Goal: Information Seeking & Learning: Learn about a topic

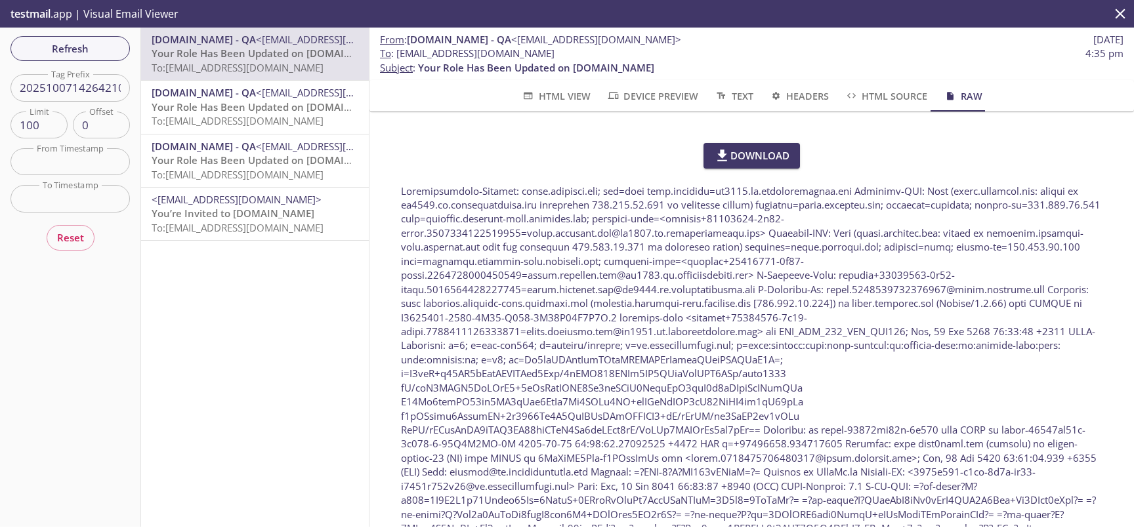
scroll to position [45, 0]
click at [69, 48] on span "Refresh" at bounding box center [70, 48] width 98 height 17
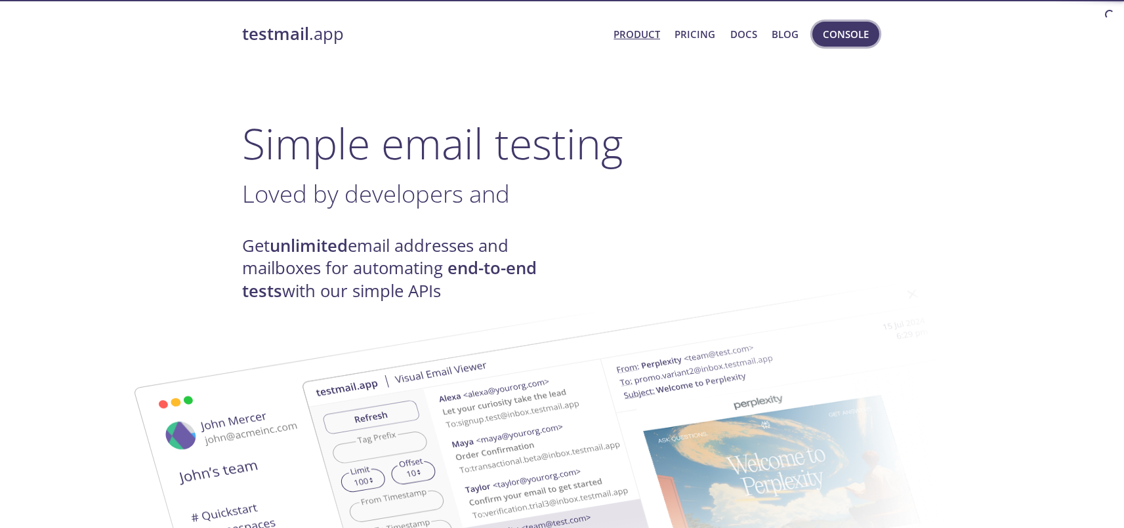
click at [861, 33] on span "Console" at bounding box center [846, 34] width 46 height 17
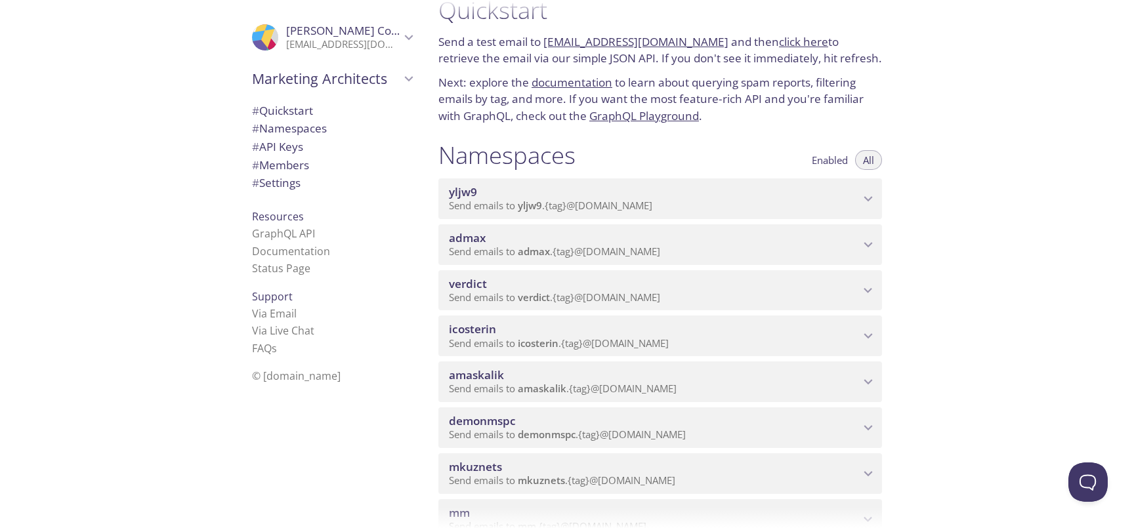
scroll to position [29, 0]
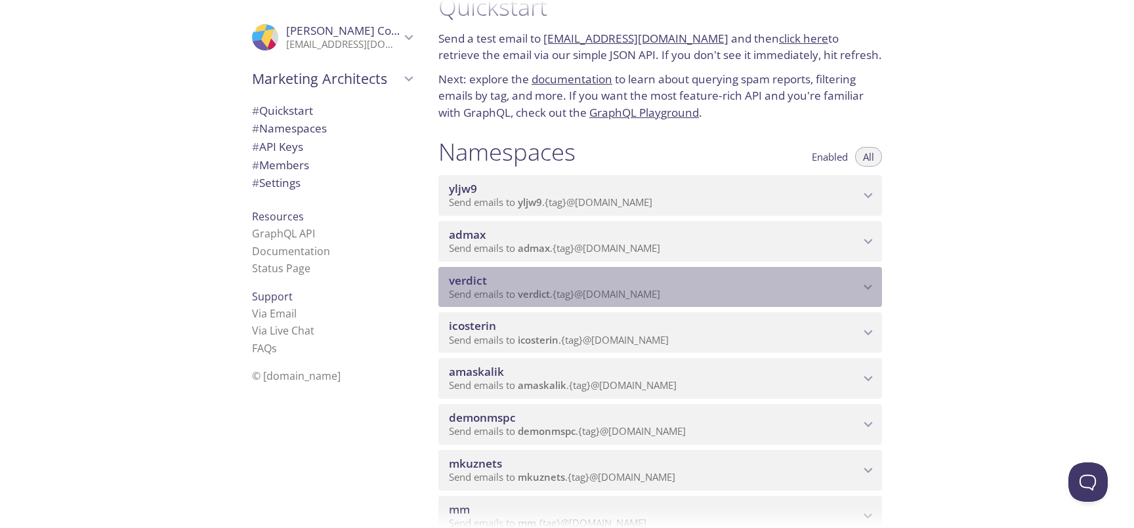
click at [622, 279] on span "verdict" at bounding box center [654, 281] width 411 height 14
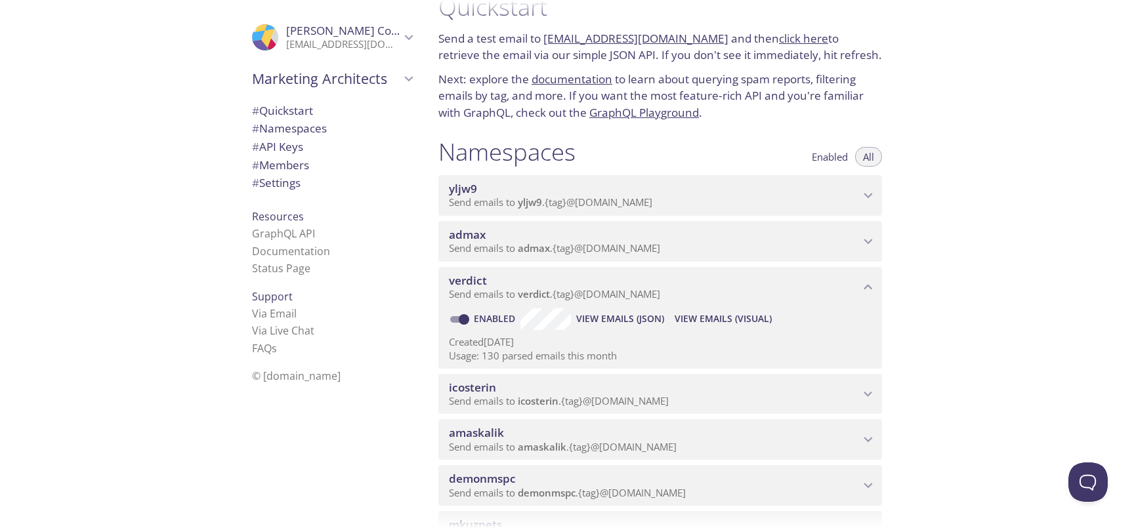
click at [712, 321] on span "View Emails (Visual)" at bounding box center [722, 319] width 97 height 16
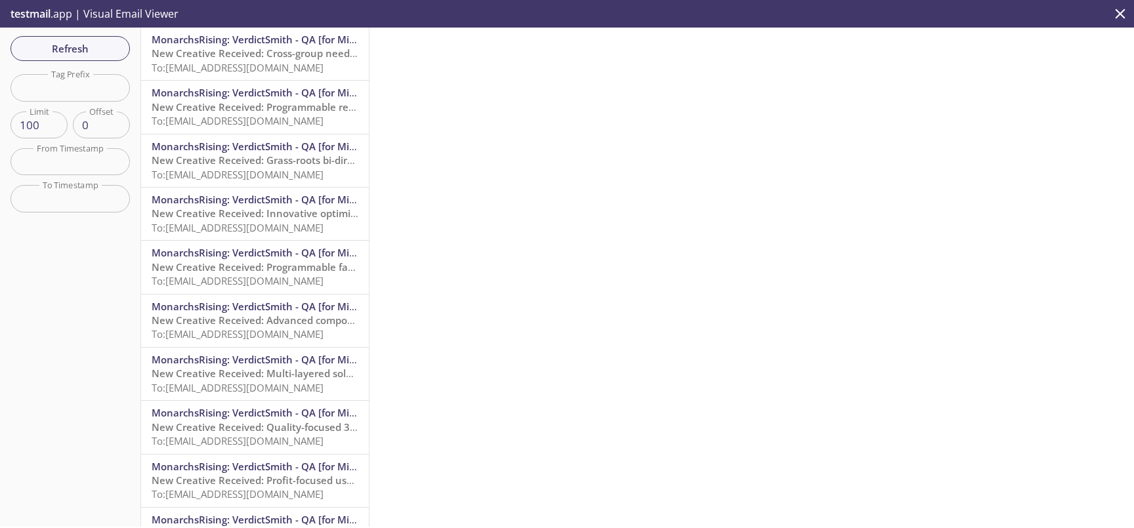
click at [282, 62] on span "To: verdict.e2e_test_notifications@inbox.testmail.app" at bounding box center [238, 67] width 172 height 13
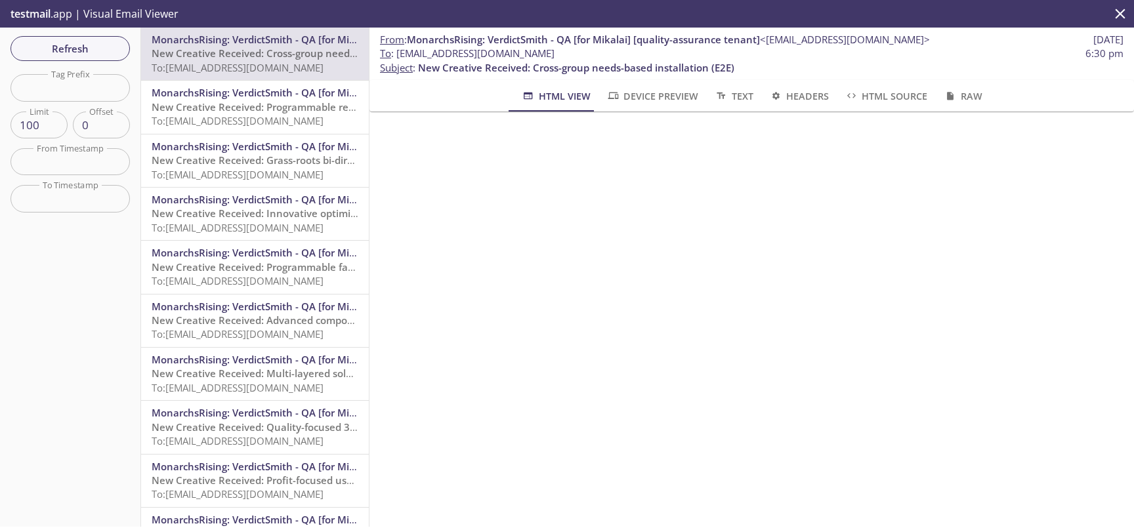
click at [256, 115] on span "To: verdict.e2e_test_notifications@inbox.testmail.app" at bounding box center [238, 120] width 172 height 13
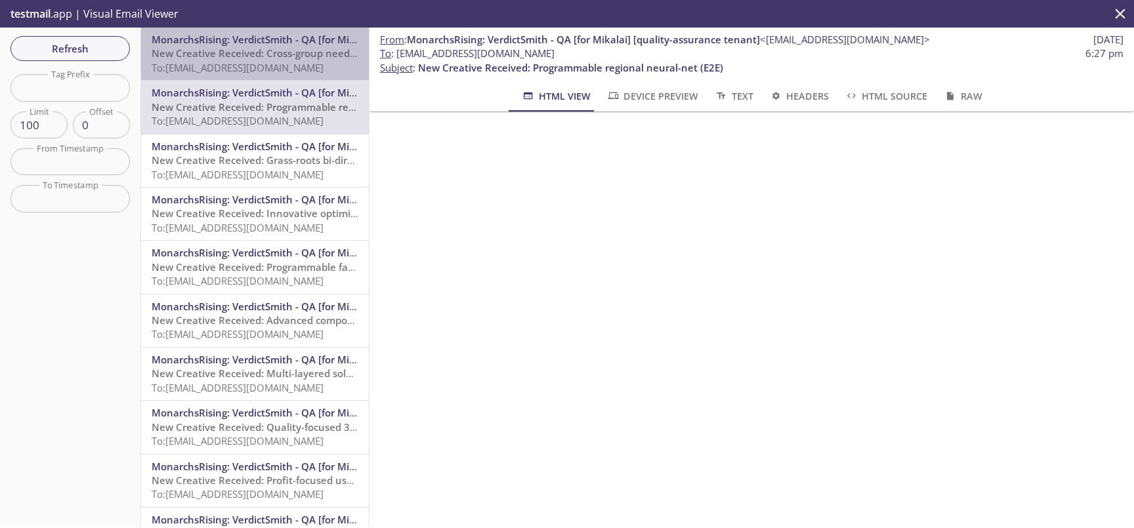
click at [264, 61] on span "To: verdict.e2e_test_notifications@inbox.testmail.app" at bounding box center [238, 67] width 172 height 13
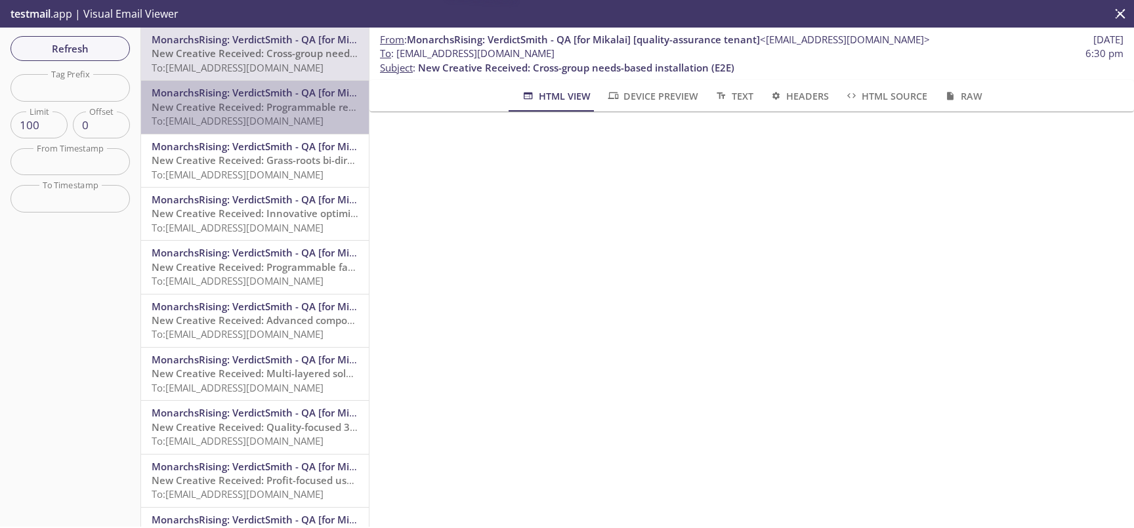
click at [266, 110] on span "New Creative Received: Programmable regional neural-net (E2E)" at bounding box center [304, 106] width 305 height 13
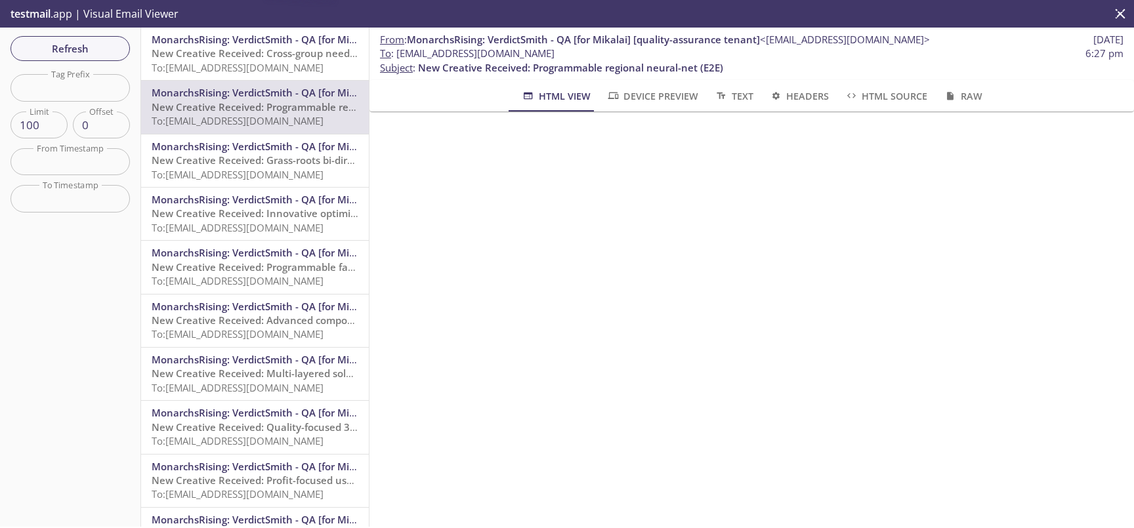
click at [252, 160] on span "New Creative Received: Grass-roots bi-directional interface (E2E)" at bounding box center [304, 159] width 304 height 13
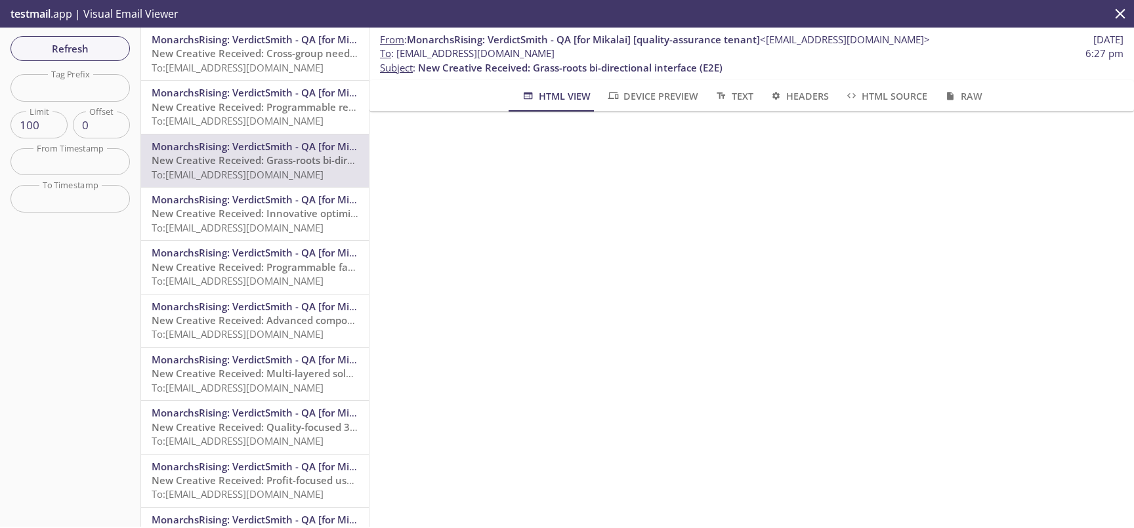
scroll to position [29, 0]
click at [958, 98] on span "Raw" at bounding box center [962, 96] width 39 height 16
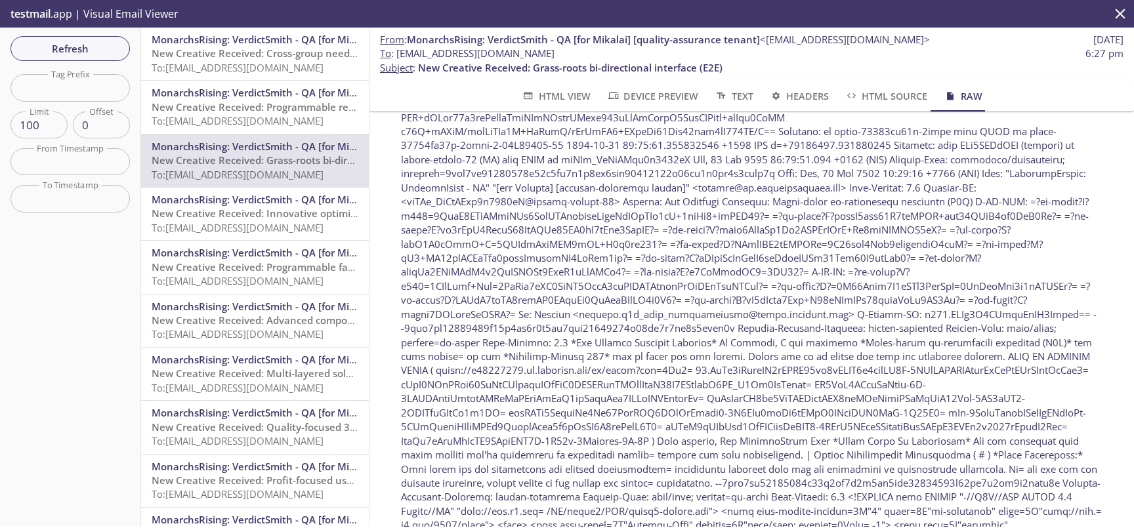
scroll to position [298, 0]
click at [106, 48] on span "Refresh" at bounding box center [70, 48] width 98 height 17
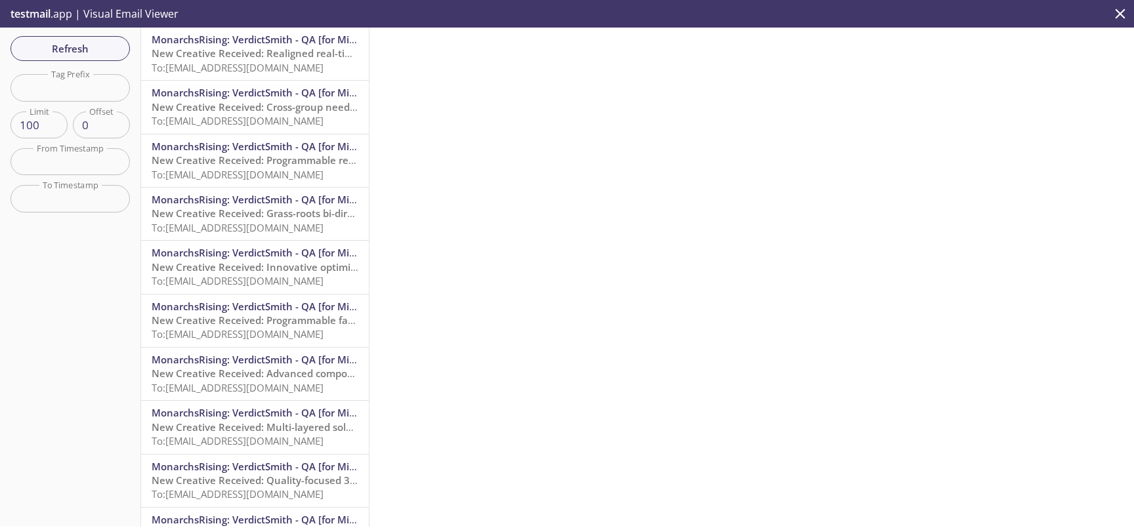
click at [255, 65] on span "To: verdict.e2e_test_notifications@inbox.testmail.app" at bounding box center [238, 67] width 172 height 13
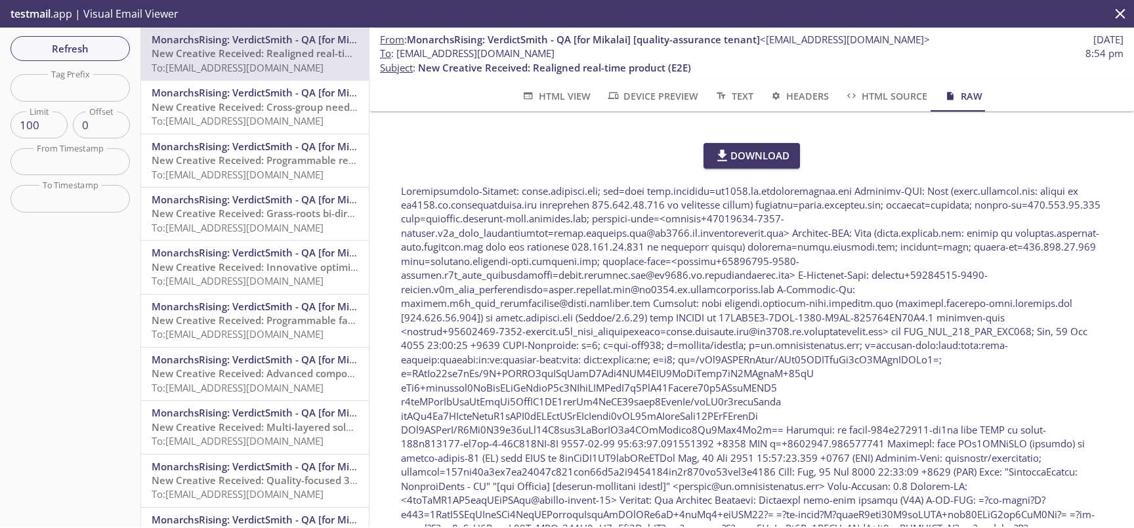
click at [532, 89] on span "HTML View" at bounding box center [555, 96] width 69 height 16
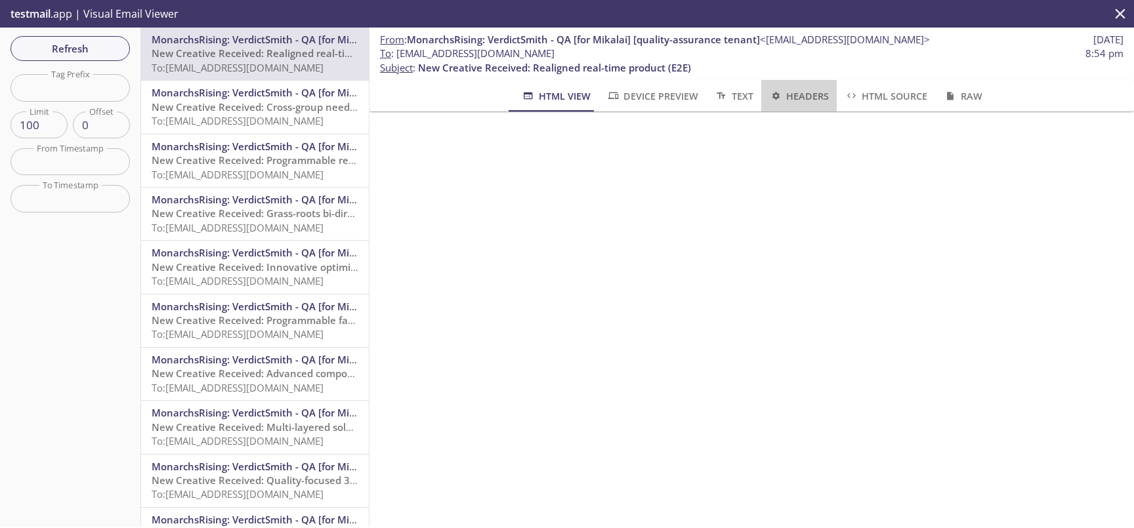
click at [793, 92] on span "Headers" at bounding box center [799, 96] width 60 height 16
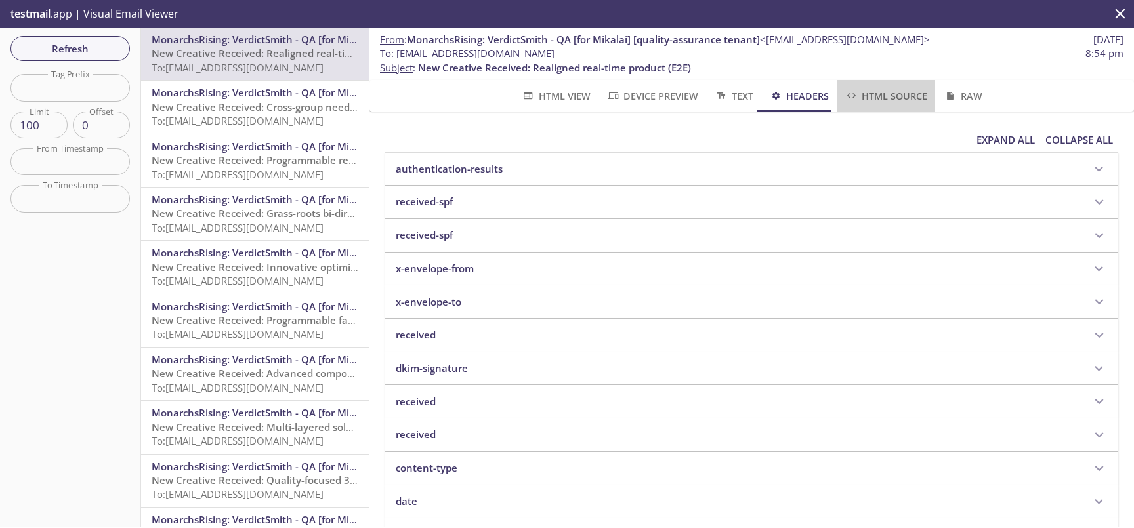
click at [857, 97] on span "HTML Source" at bounding box center [885, 96] width 83 height 16
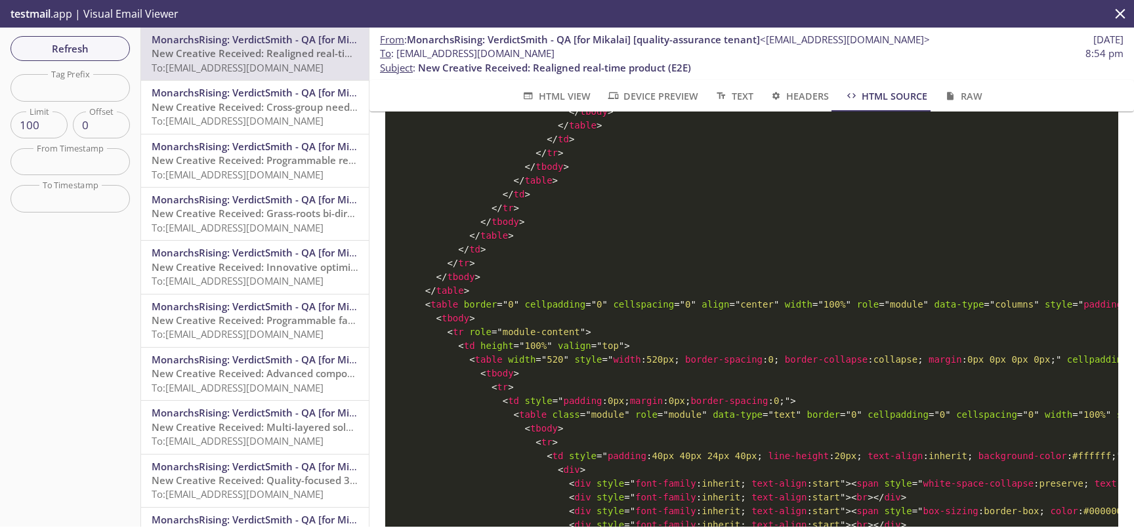
scroll to position [0, 354]
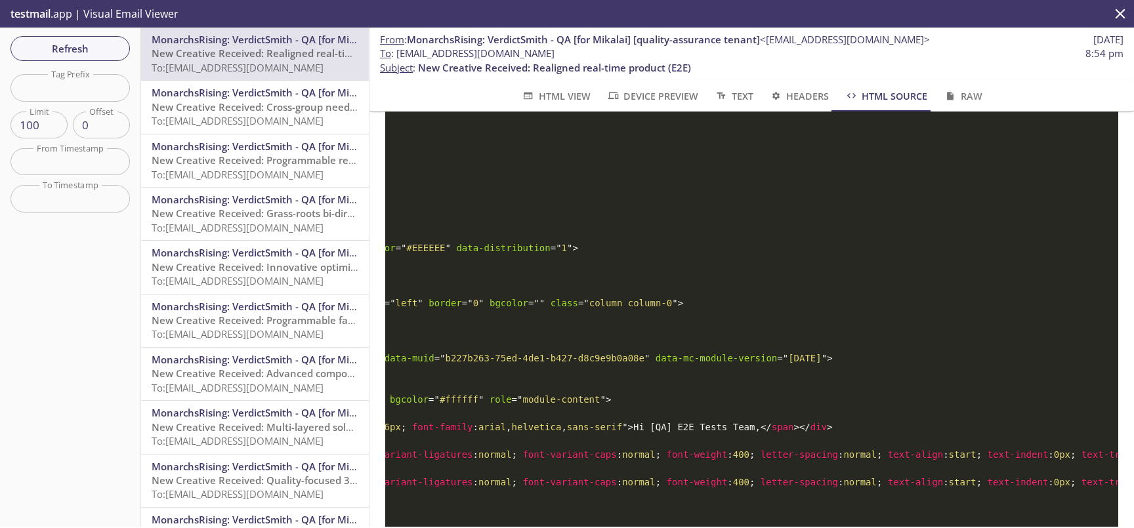
scroll to position [3027, 0]
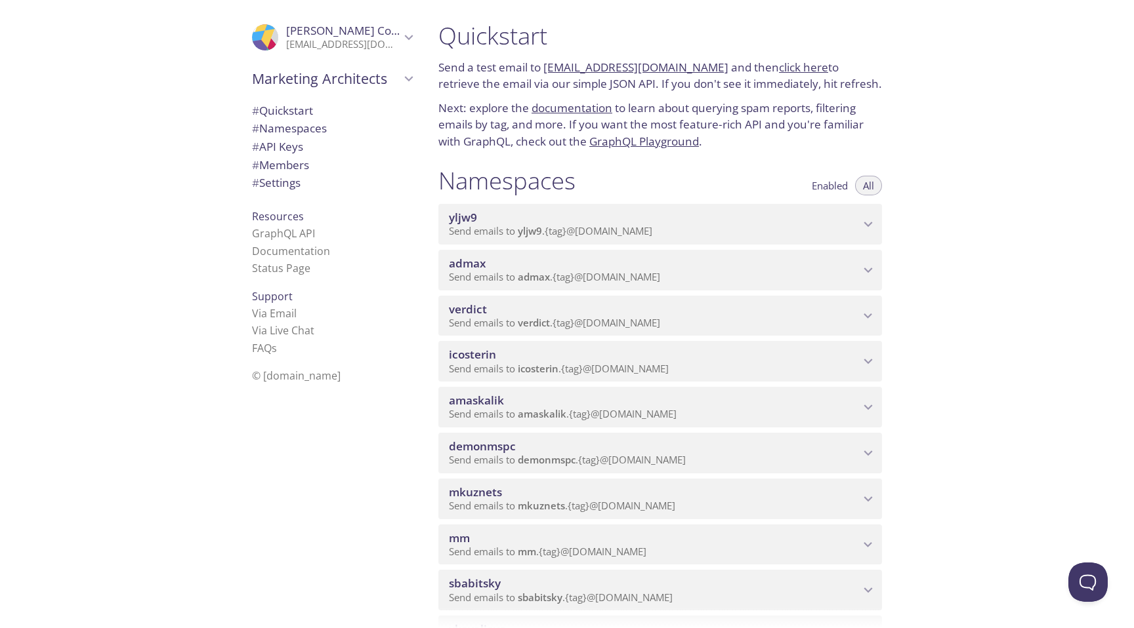
click at [489, 265] on span "admax" at bounding box center [654, 263] width 411 height 14
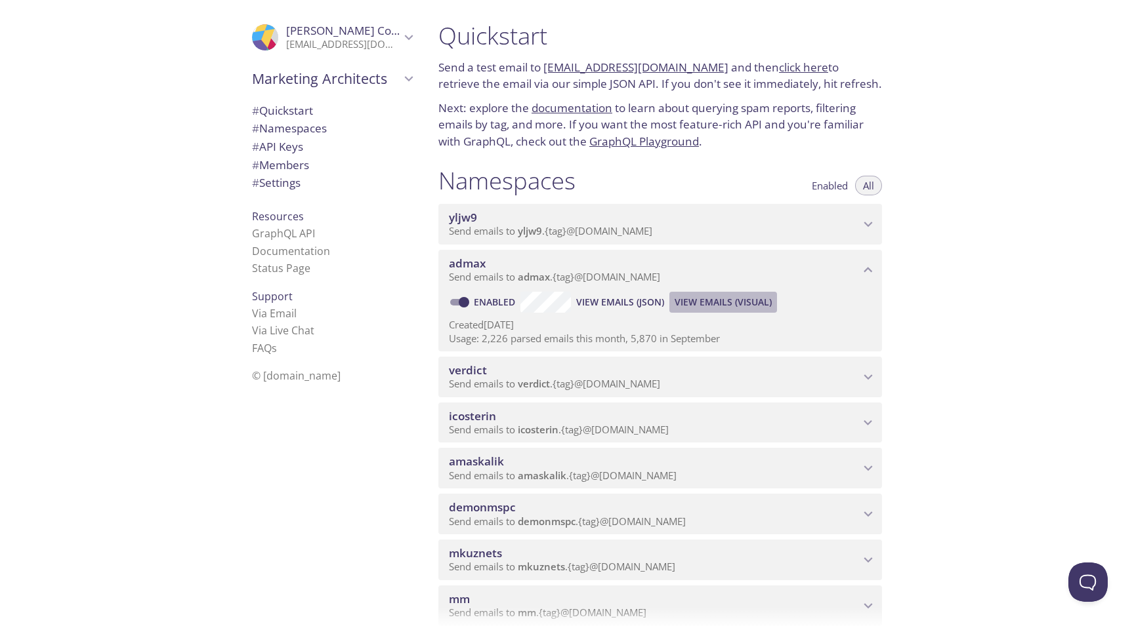
click at [698, 302] on span "View Emails (Visual)" at bounding box center [722, 303] width 97 height 16
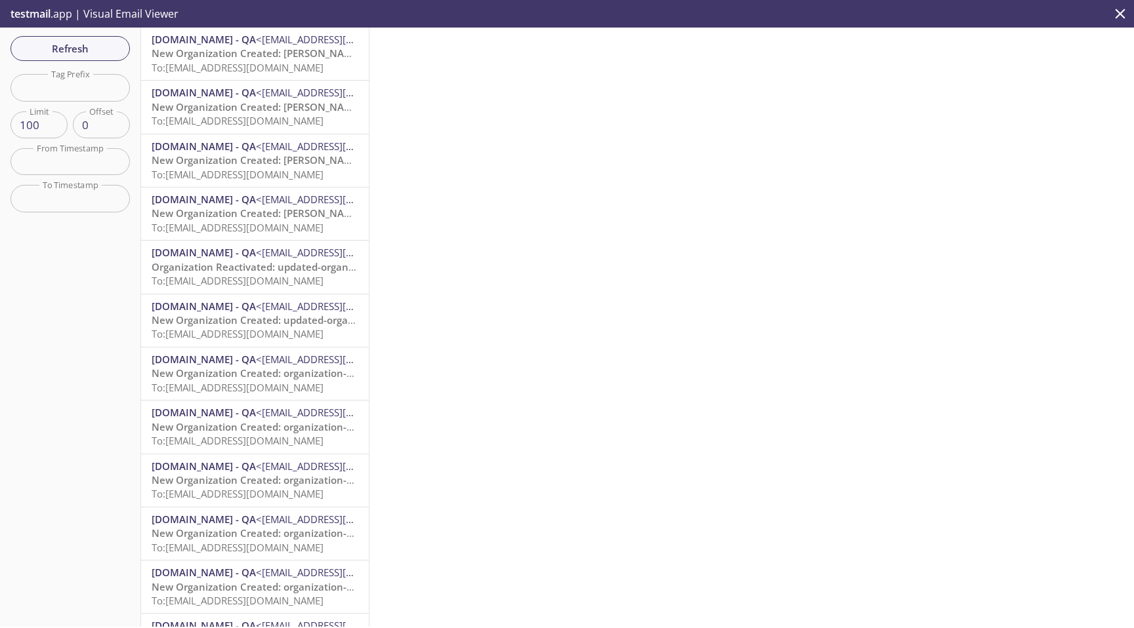
click at [235, 53] on span "New Organization Created: Harris LLC 472" at bounding box center [277, 53] width 250 height 13
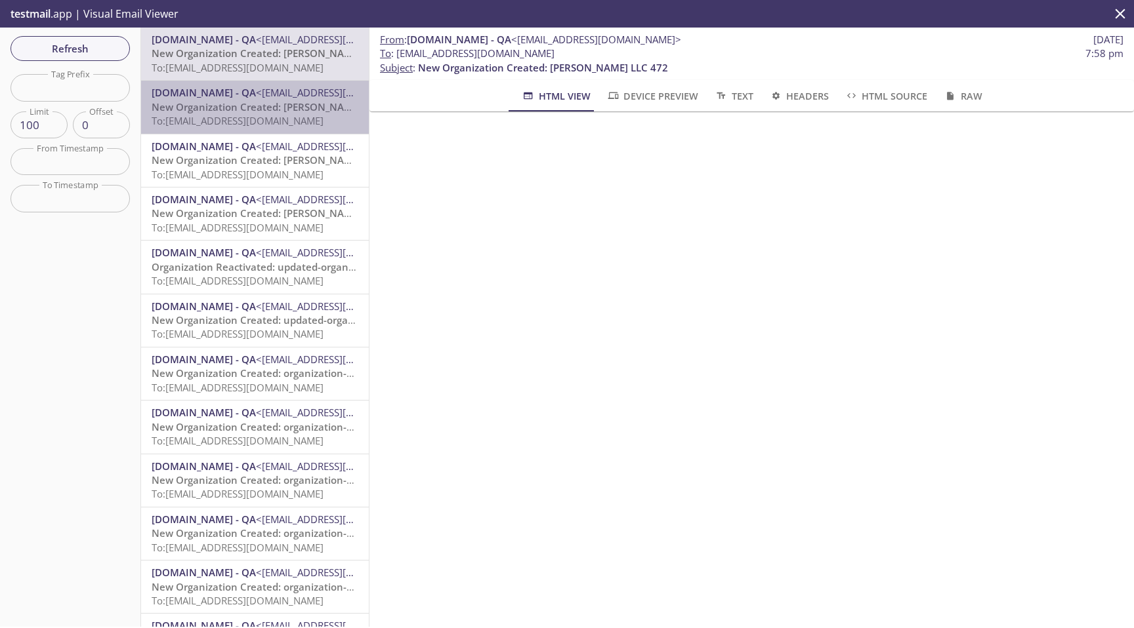
click at [260, 117] on span "To: admax.e2e_test_notifications@inbox.testmail.app" at bounding box center [238, 120] width 172 height 13
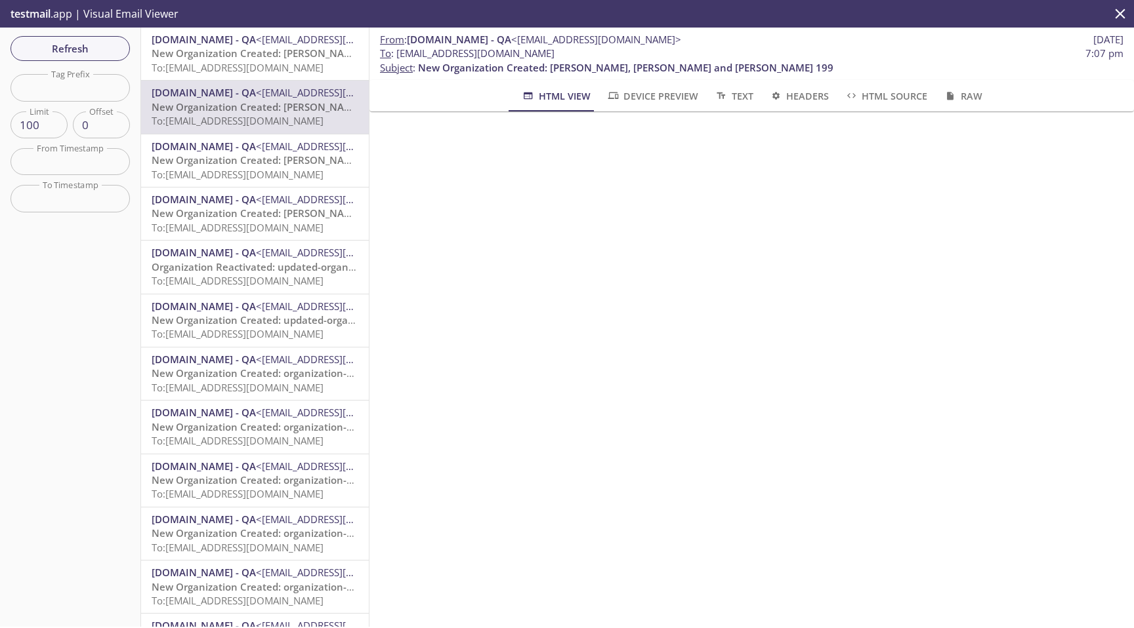
click at [257, 158] on span "New Organization Created: Gomez Inc 383" at bounding box center [275, 159] width 247 height 13
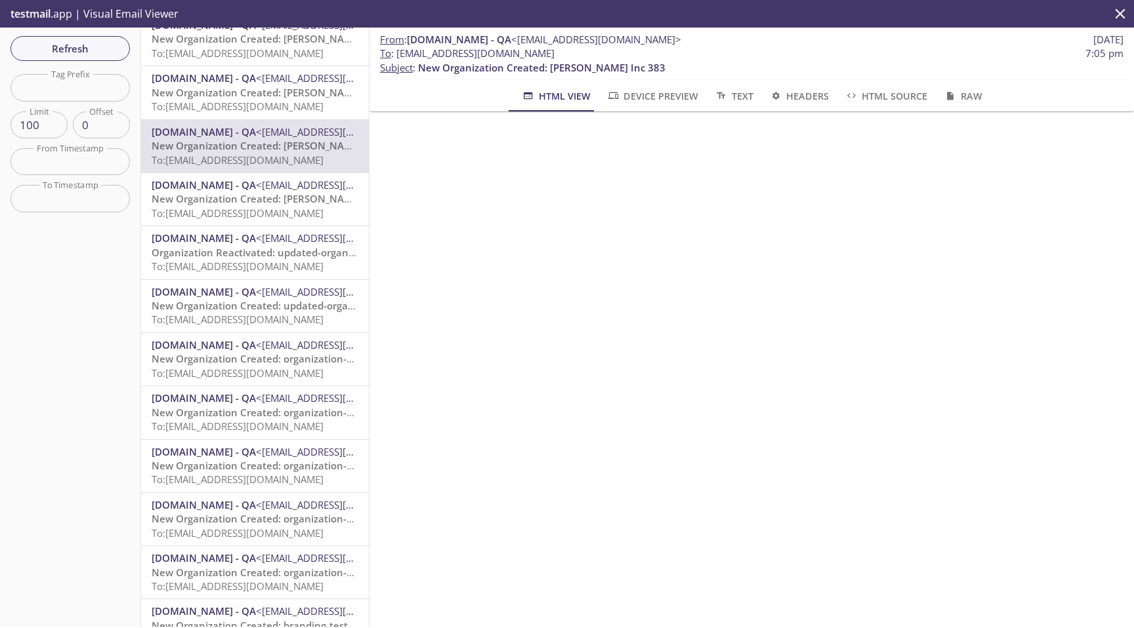
scroll to position [19, 0]
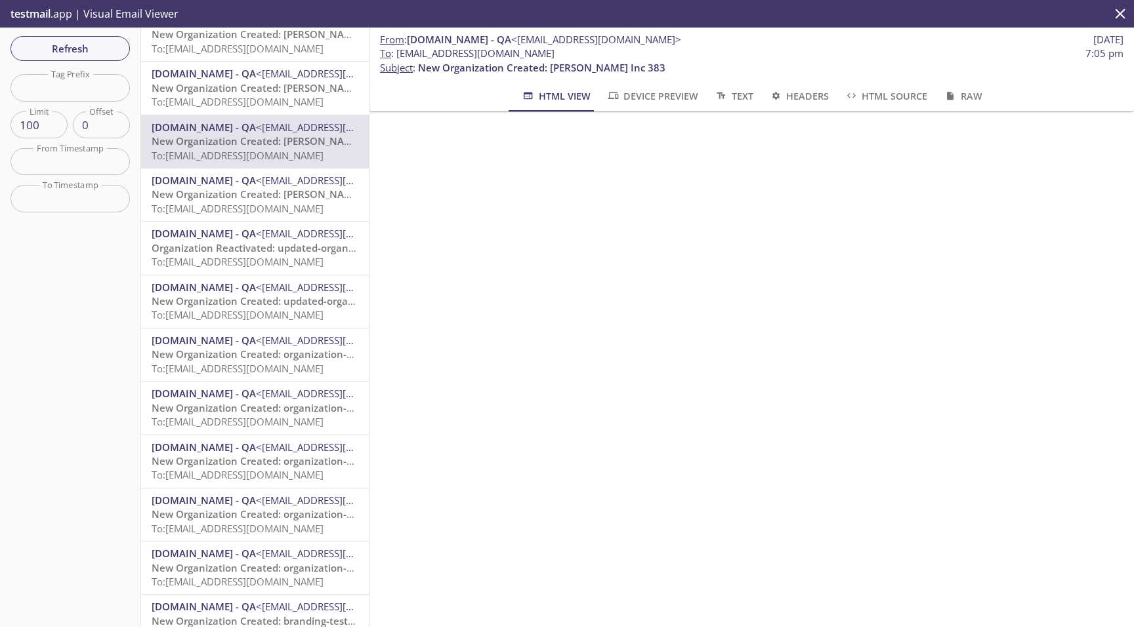
click at [266, 247] on span "Organization Reactivated: updated-organization-name-1.20251007.3" at bounding box center [315, 247] width 327 height 13
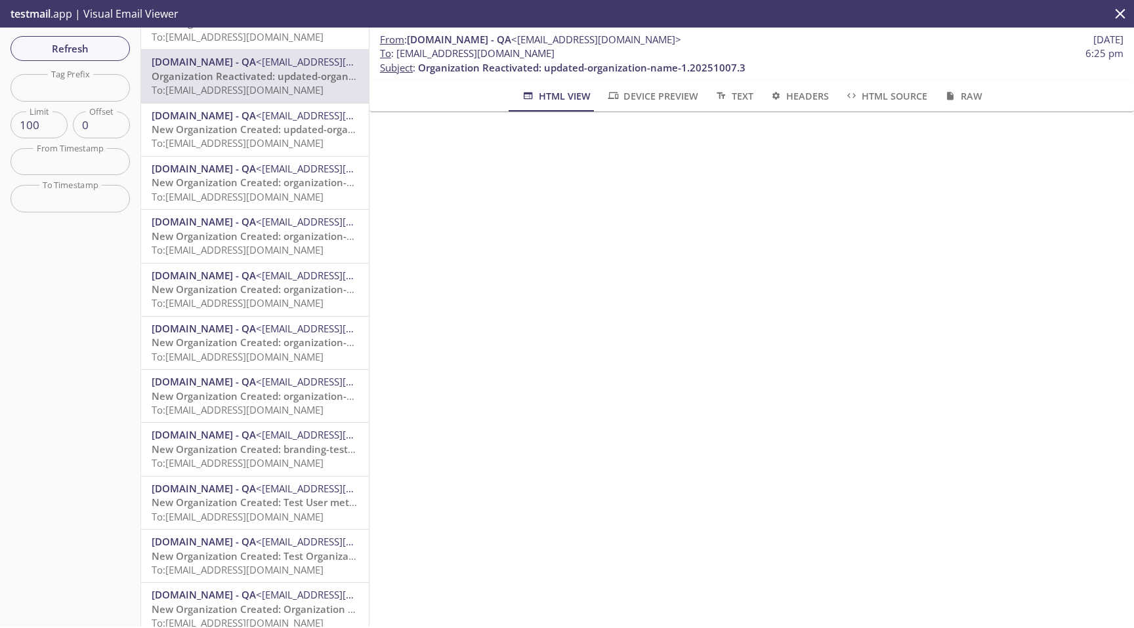
scroll to position [192, 0]
click at [780, 91] on span "Headers" at bounding box center [799, 96] width 60 height 16
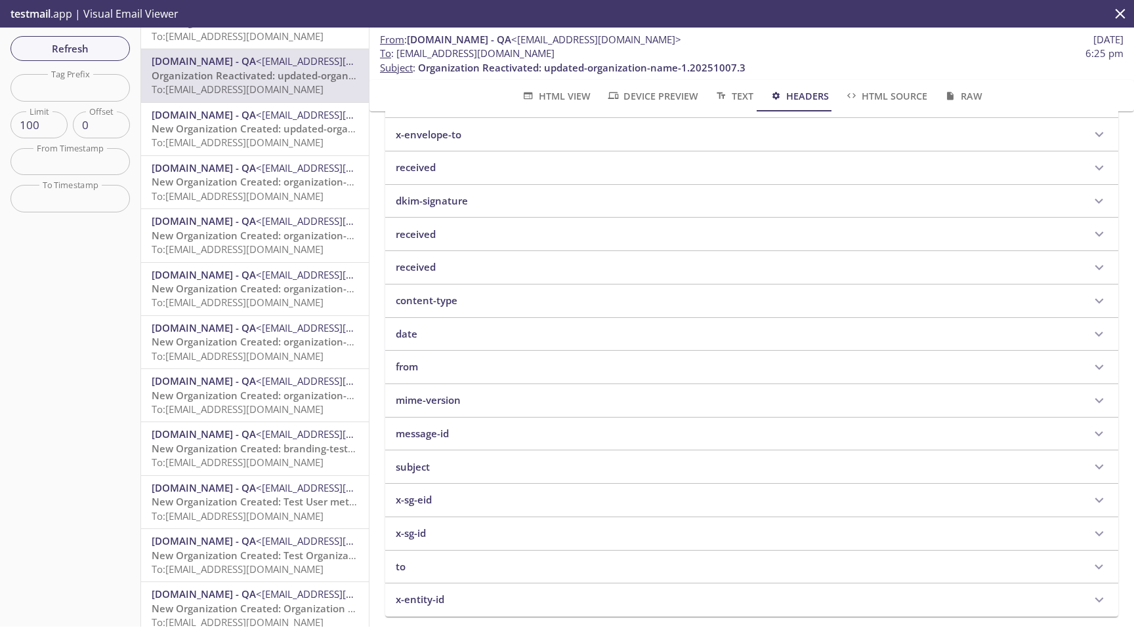
scroll to position [183, 0]
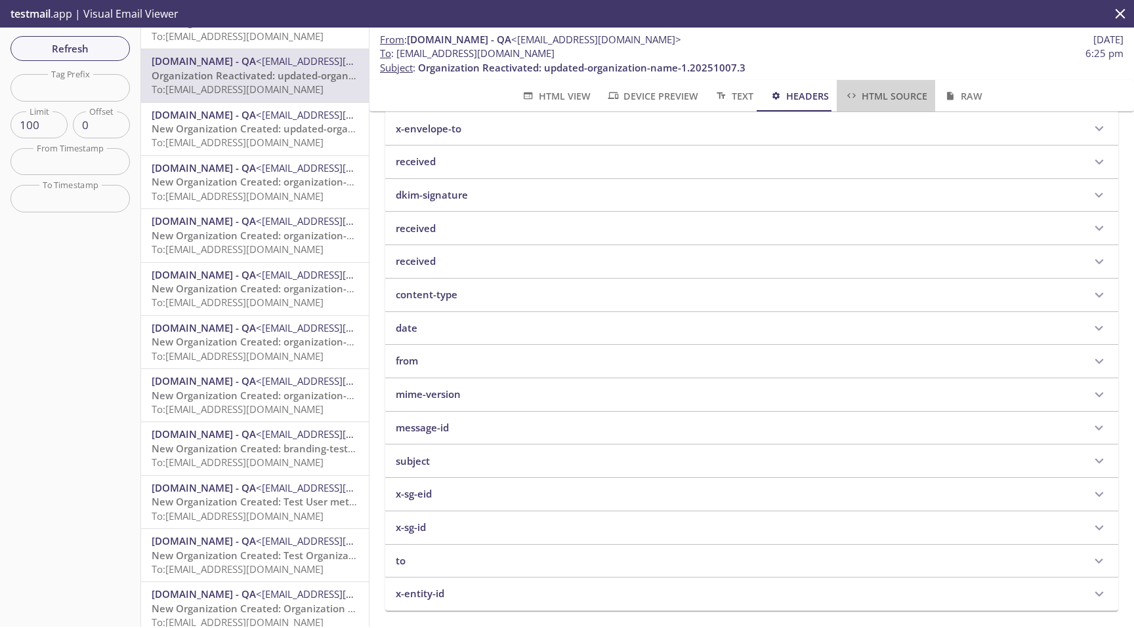
click at [884, 96] on span "HTML Source" at bounding box center [885, 96] width 83 height 16
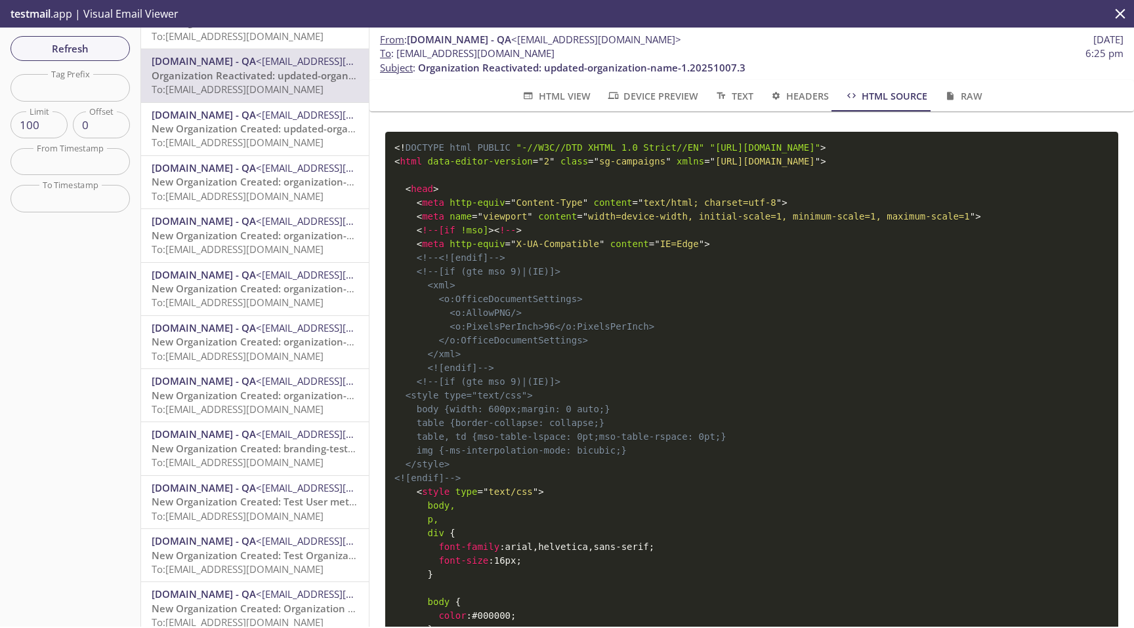
click at [956, 91] on span "Raw" at bounding box center [962, 96] width 39 height 16
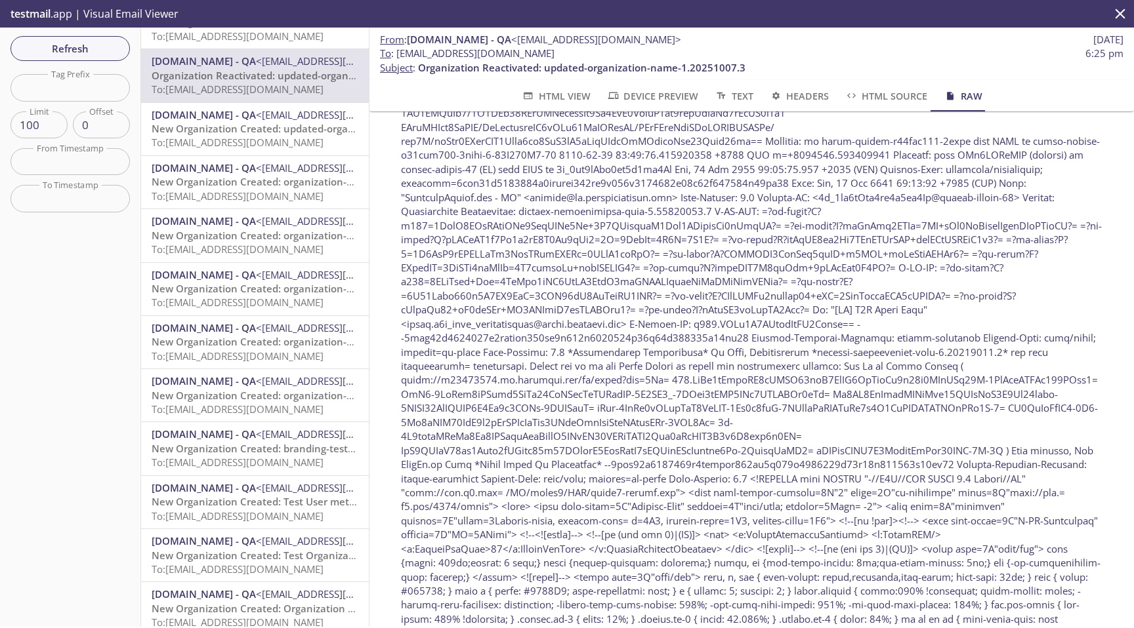
scroll to position [293, 0]
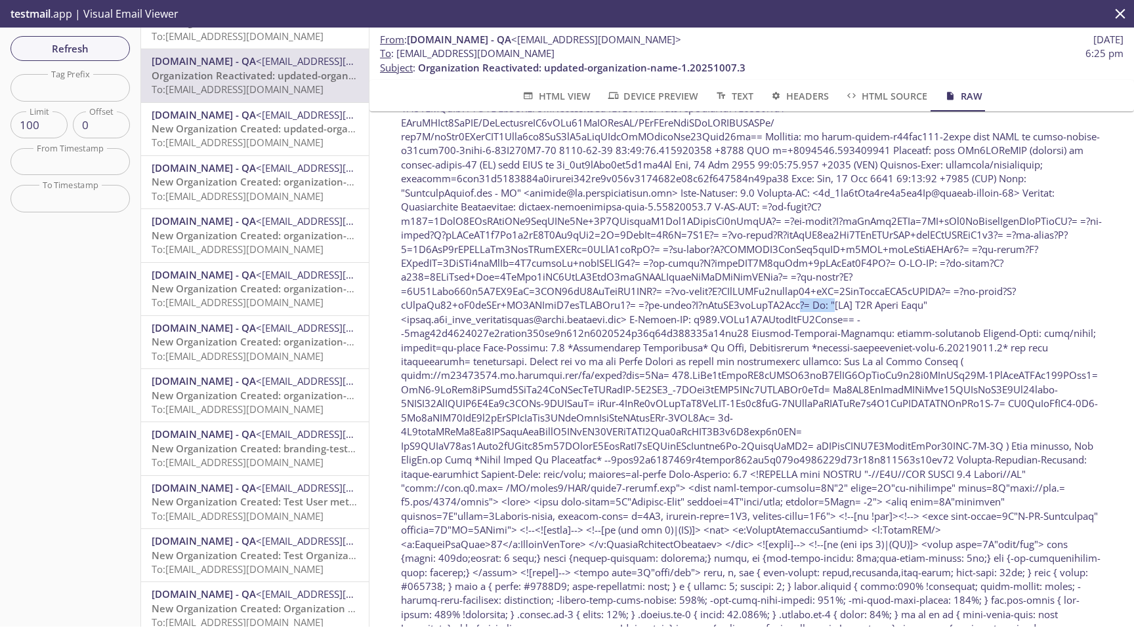
drag, startPoint x: 813, startPoint y: 303, endPoint x: 780, endPoint y: 308, distance: 33.1
copy div "?= To: ""
drag, startPoint x: 906, startPoint y: 304, endPoint x: 814, endPoint y: 306, distance: 91.9
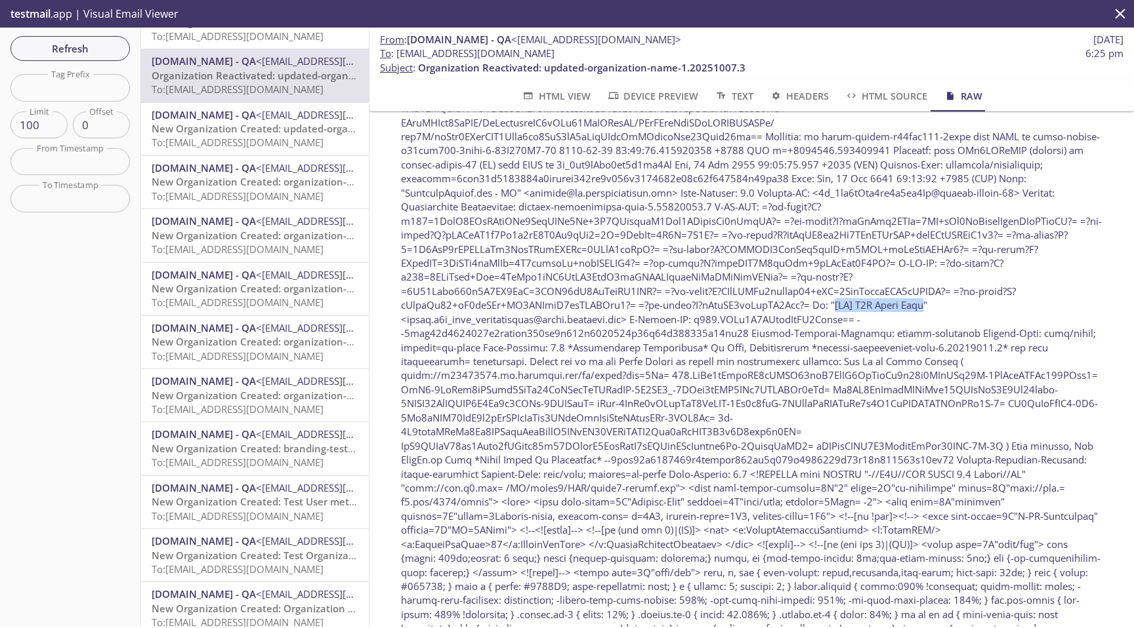
copy div "[QA] E2E Tests Team"
click at [561, 99] on span "HTML View" at bounding box center [555, 96] width 69 height 16
